Goal: Task Accomplishment & Management: Use online tool/utility

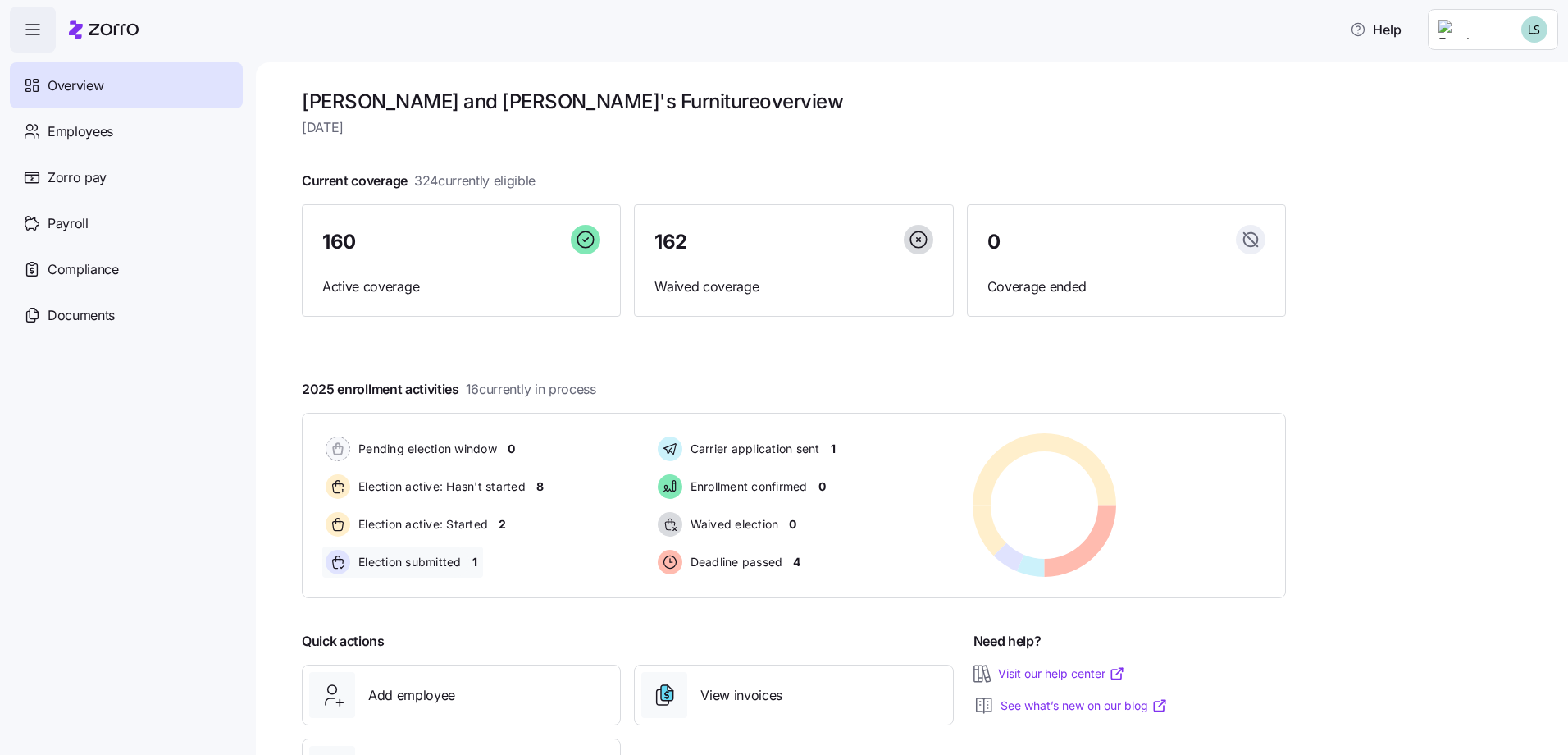
click at [477, 566] on span "1" at bounding box center [474, 562] width 5 height 17
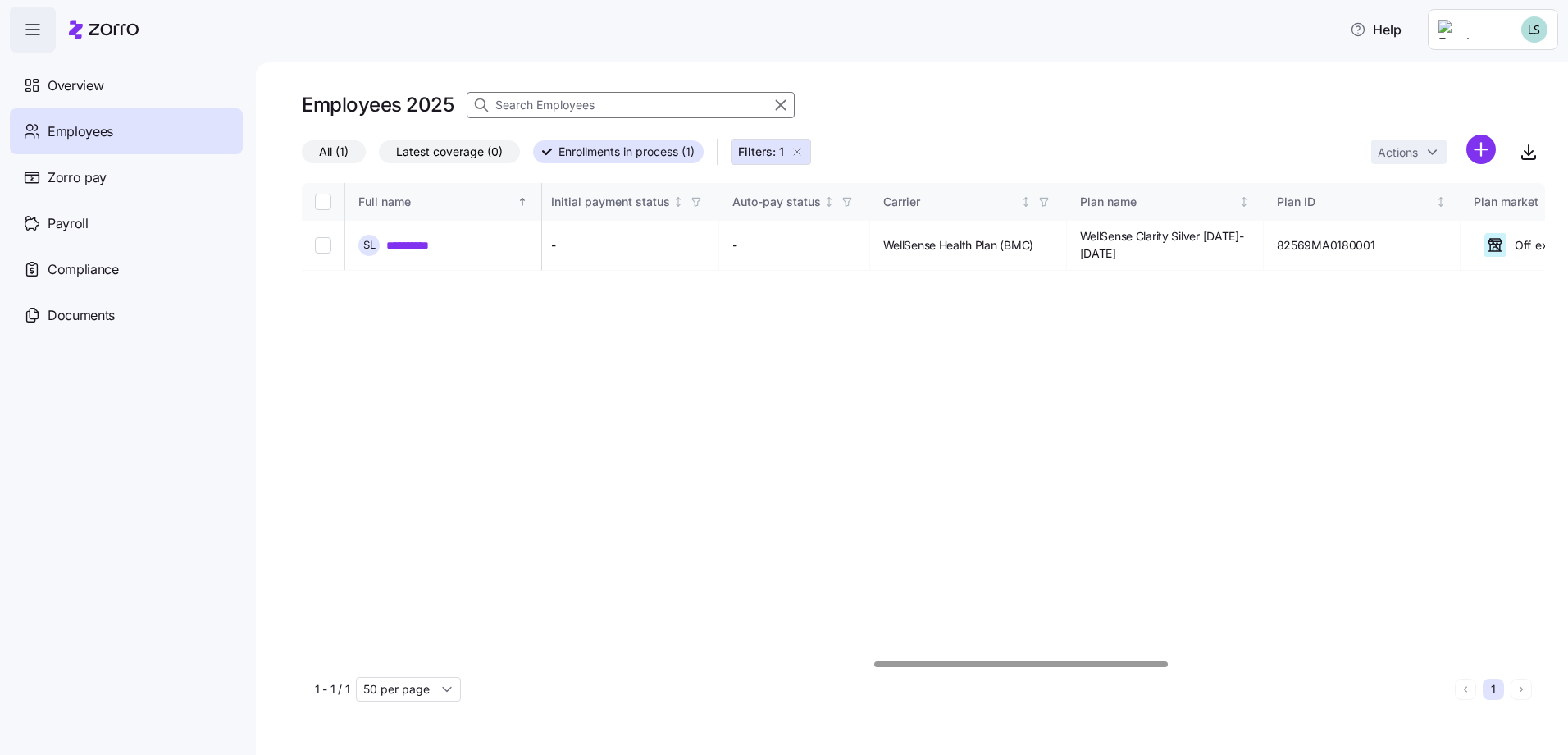
scroll to position [0, 2420]
click at [1021, 660] on div at bounding box center [923, 665] width 1244 height 10
click at [61, 86] on span "Overview" at bounding box center [75, 85] width 56 height 21
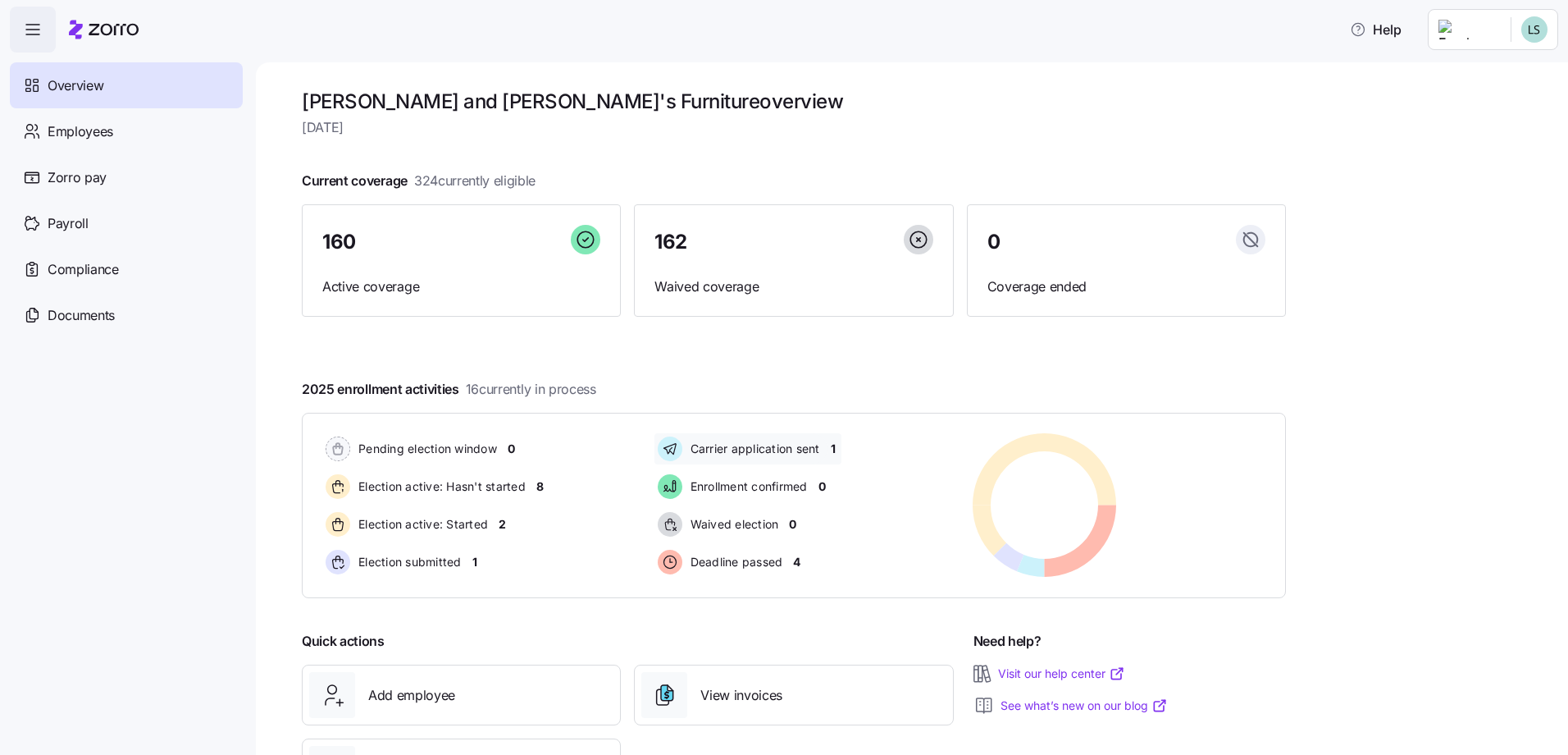
click at [835, 453] on span "1" at bounding box center [833, 448] width 5 height 17
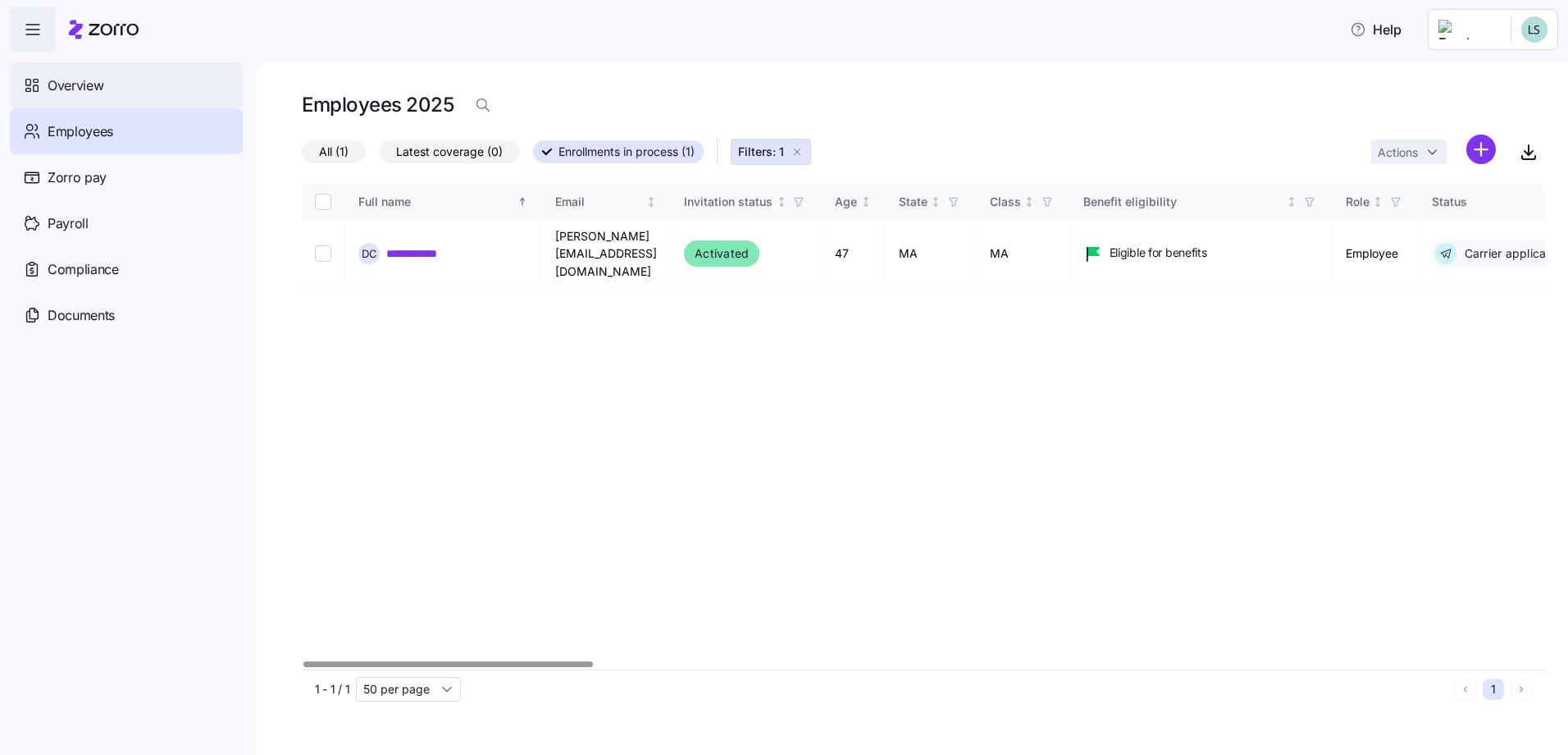
click at [88, 86] on span "Overview" at bounding box center [75, 85] width 56 height 21
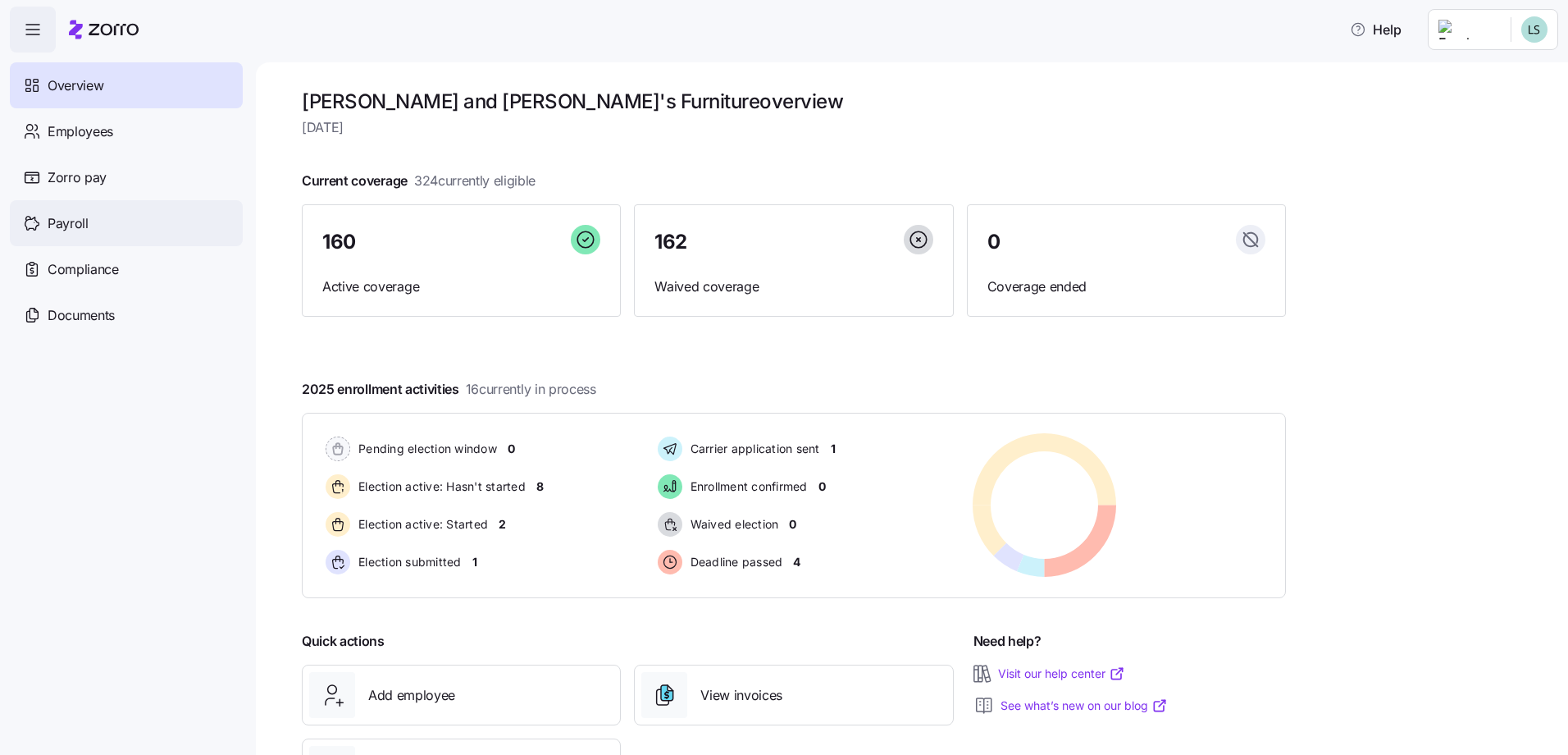
click at [75, 221] on span "Payroll" at bounding box center [67, 223] width 41 height 21
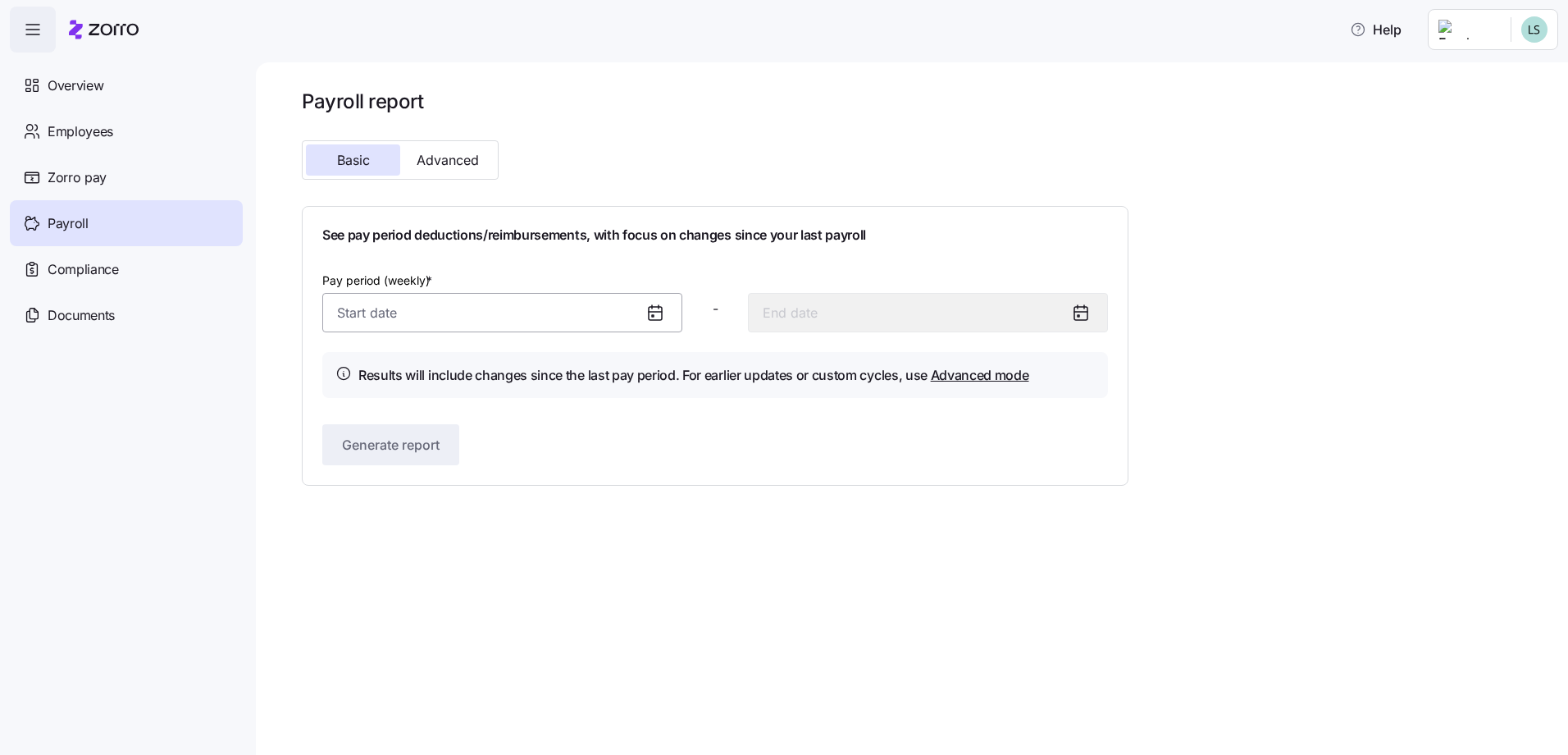
click at [352, 297] on input "Pay period (weekly) *" at bounding box center [502, 313] width 360 height 40
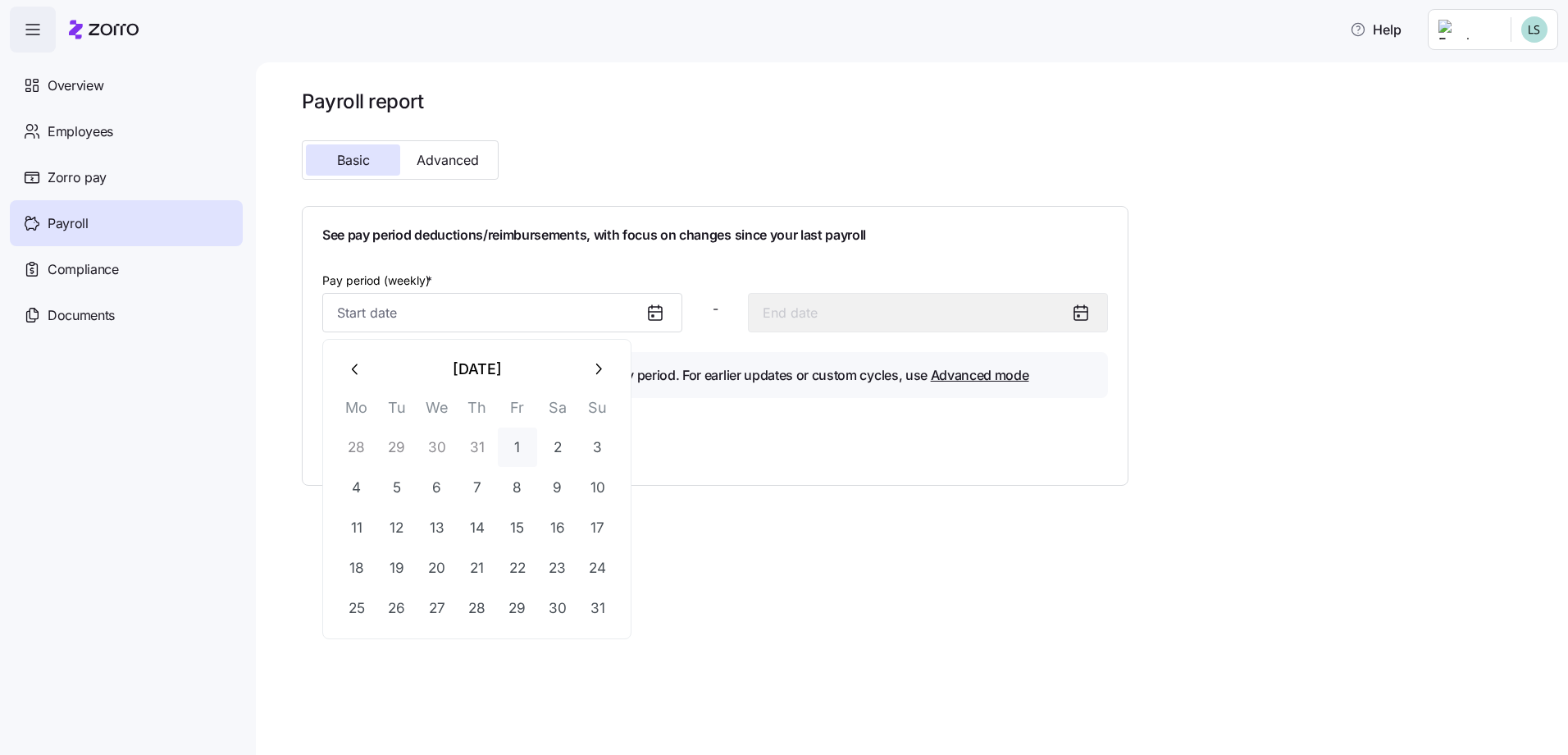
click at [510, 442] on button "1" at bounding box center [518, 447] width 40 height 40
type input "[DATE]"
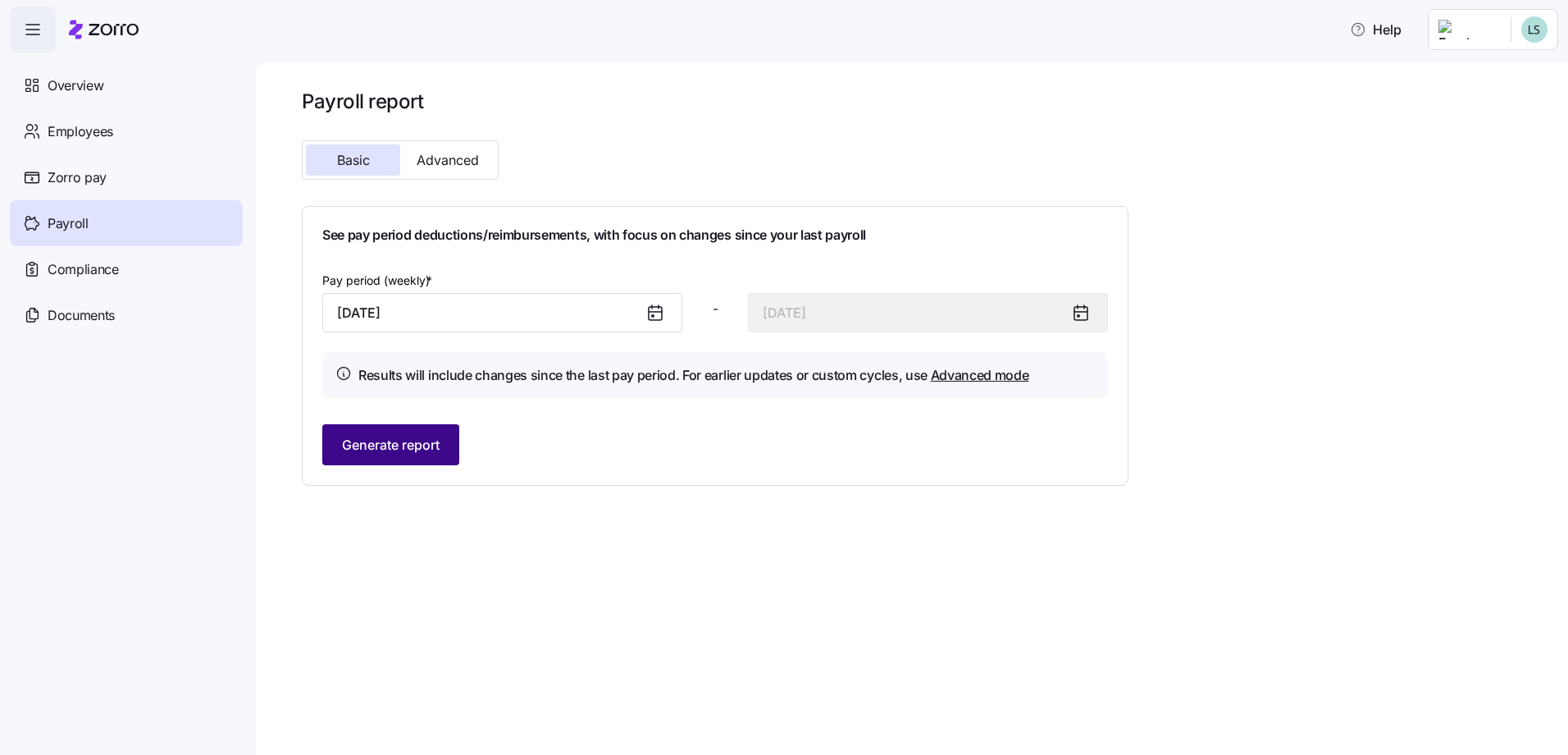
click at [405, 444] on span "Generate report" at bounding box center [391, 444] width 97 height 20
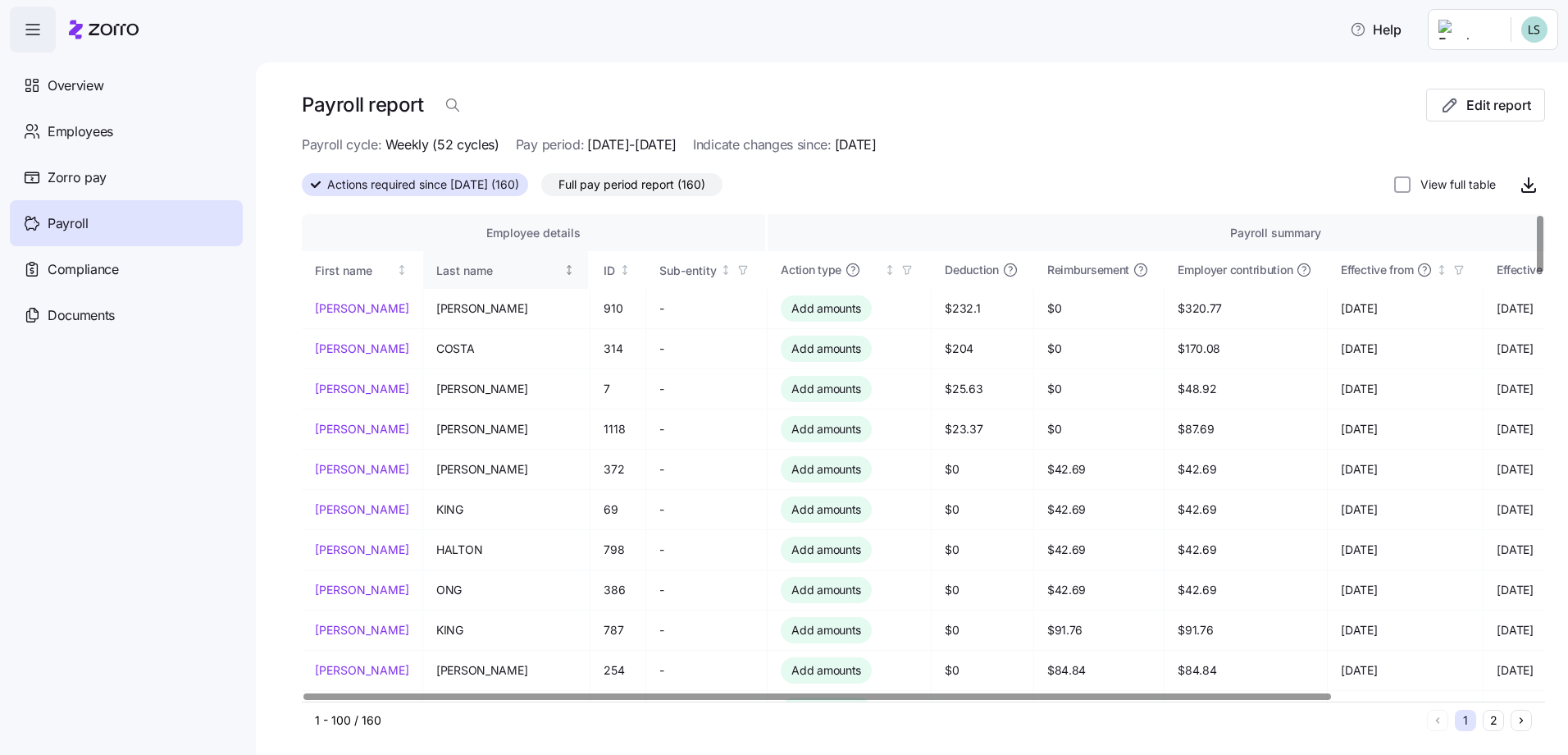
click at [453, 275] on div "Last name" at bounding box center [499, 271] width 125 height 18
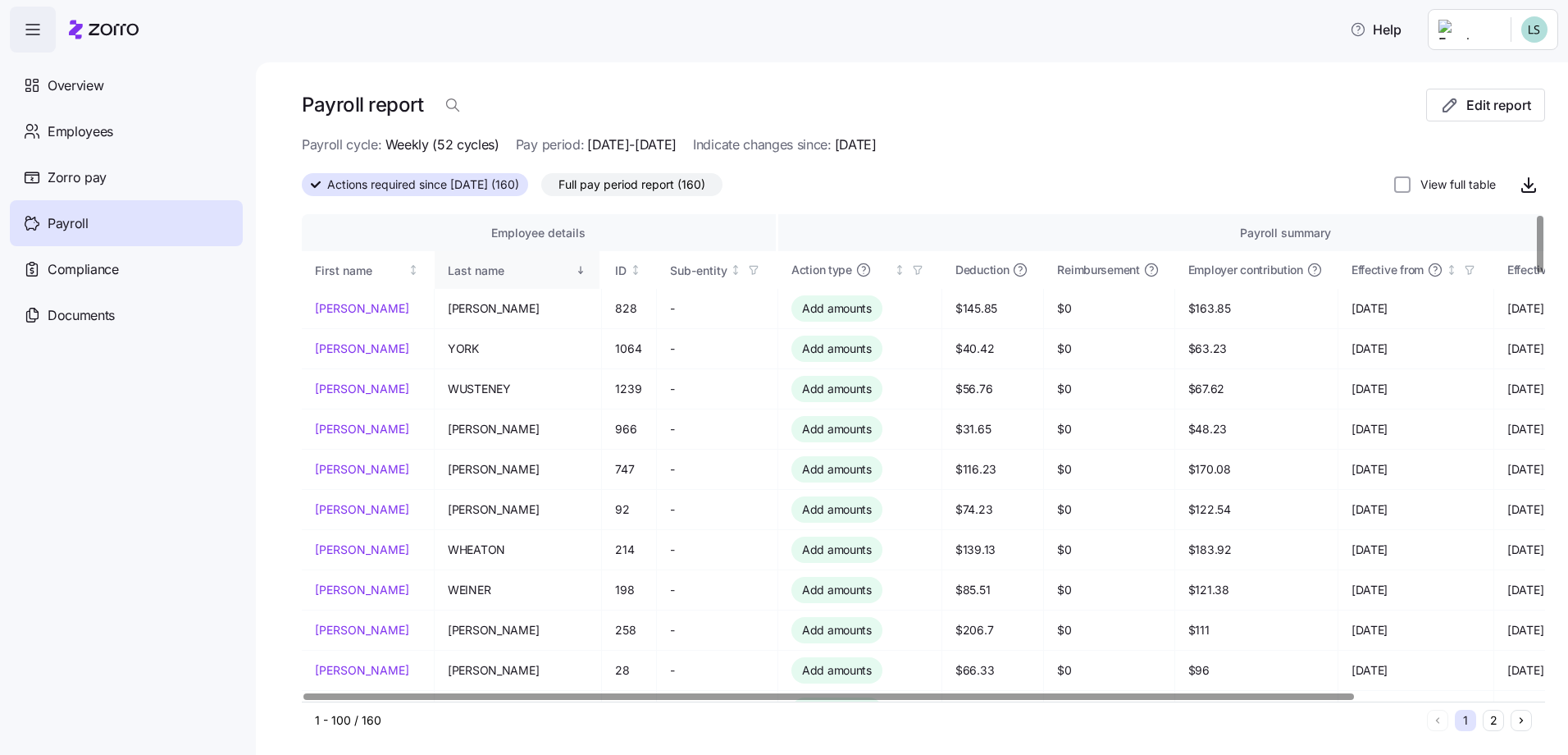
click at [447, 268] on div "Last name" at bounding box center [510, 271] width 125 height 18
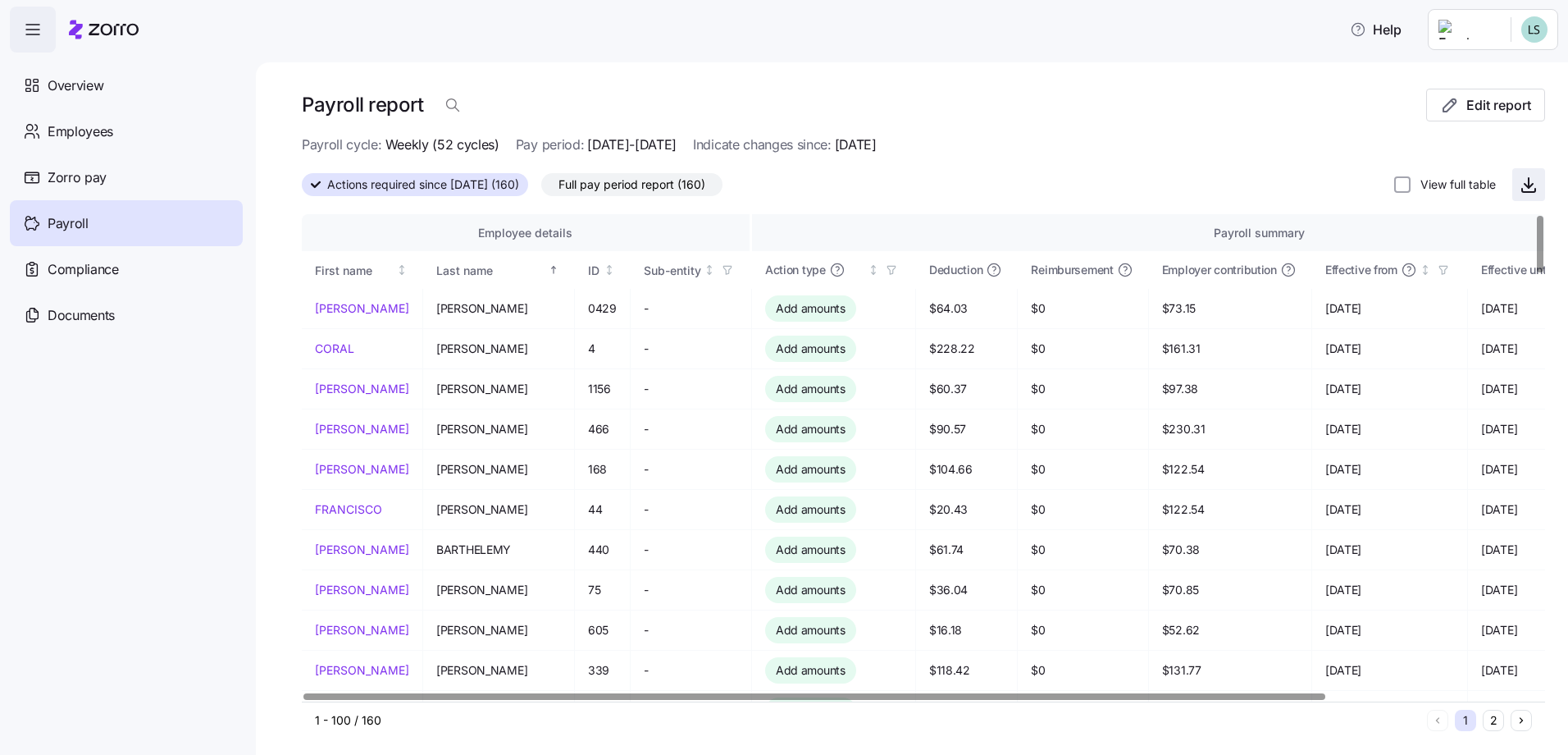
click at [1518, 188] on icon "button" at bounding box center [1528, 185] width 20 height 20
